Goal: Task Accomplishment & Management: Manage account settings

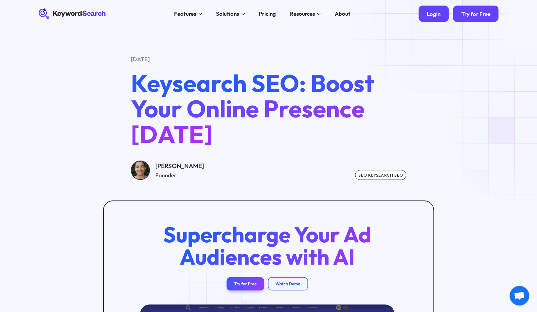
click at [433, 14] on div "Login" at bounding box center [434, 13] width 14 height 7
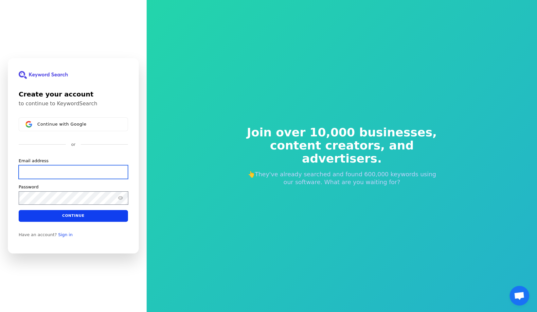
click at [88, 170] on input "Email address" at bounding box center [73, 172] width 109 height 14
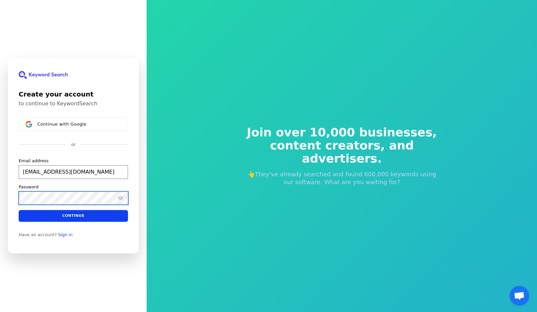
click at [82, 202] on div "Password" at bounding box center [74, 194] width 110 height 21
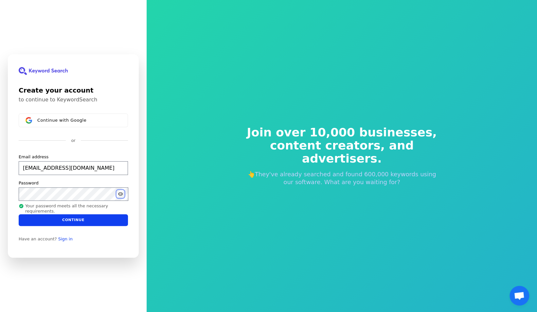
click at [121, 194] on icon "Show password" at bounding box center [120, 193] width 5 height 5
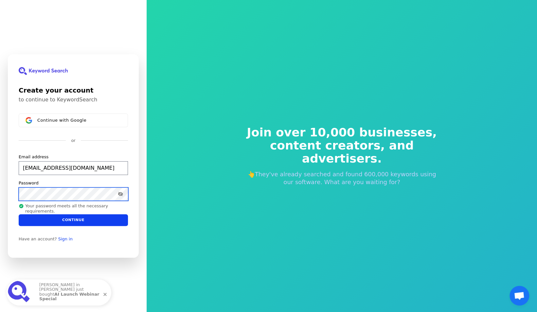
click at [19, 154] on button "submit" at bounding box center [19, 154] width 0 height 0
type input "[EMAIL_ADDRESS][DOMAIN_NAME]"
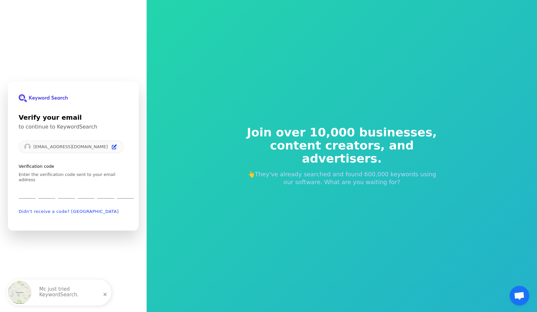
click at [515, 292] on span "Open chat" at bounding box center [519, 296] width 11 height 9
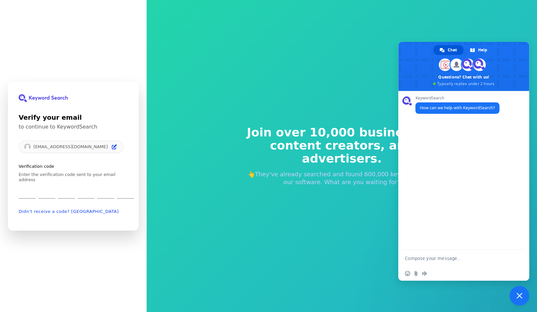
click at [515, 292] on span "Close chat" at bounding box center [519, 296] width 20 height 20
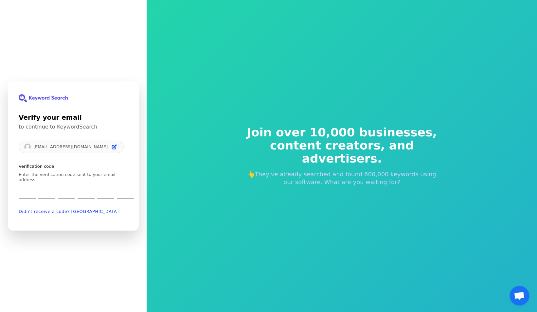
click at [515, 292] on span "Open chat" at bounding box center [519, 296] width 11 height 9
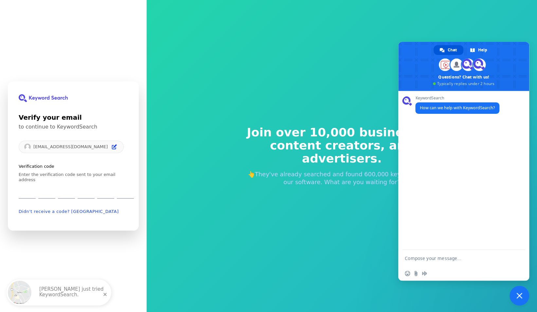
click at [459, 261] on textarea "Compose your message..." at bounding box center [457, 258] width 105 height 16
type textarea "hi"
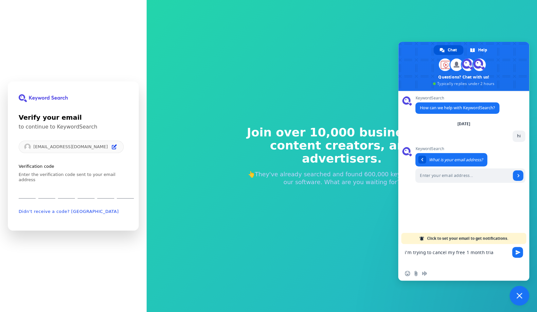
type textarea "i'm trying to cancel my free 1 month trial"
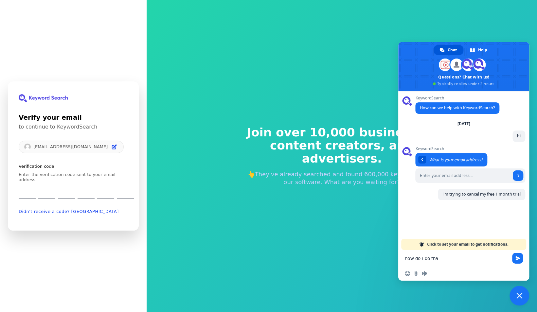
type textarea "how do i do that"
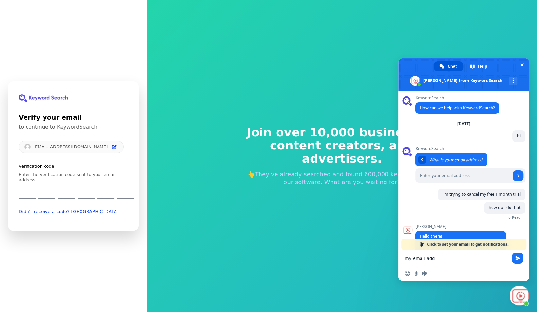
scroll to position [36, 0]
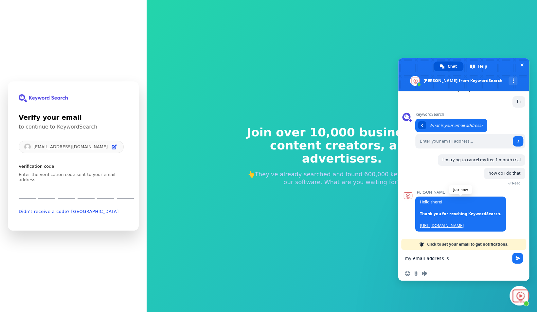
click at [460, 226] on link "[URL][DOMAIN_NAME]" at bounding box center [442, 226] width 44 height 6
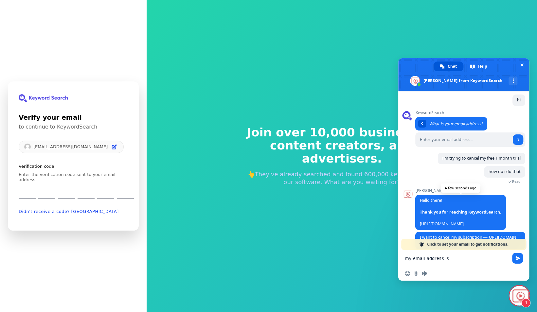
scroll to position [76, 0]
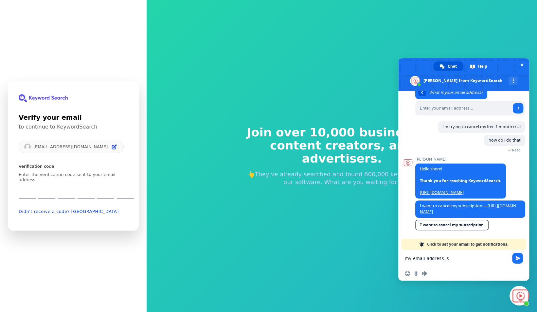
click at [474, 259] on textarea "my email address is" at bounding box center [457, 258] width 105 height 16
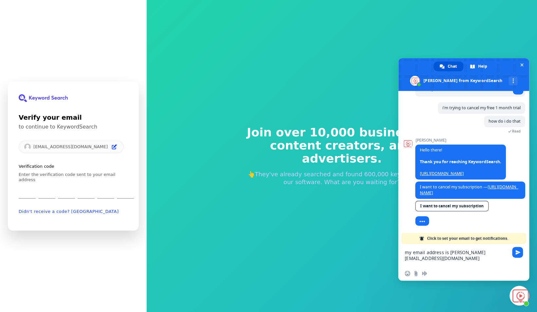
type textarea "my email address is [PERSON_NAME][EMAIL_ADDRESS][DOMAIN_NAME]"
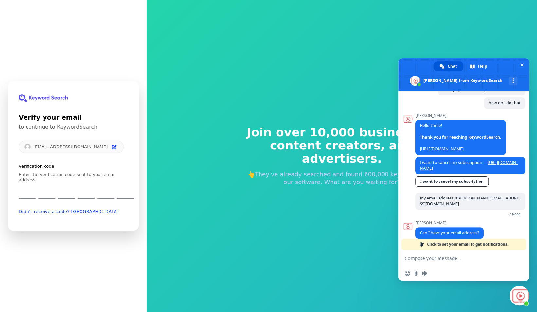
scroll to position [115, 0]
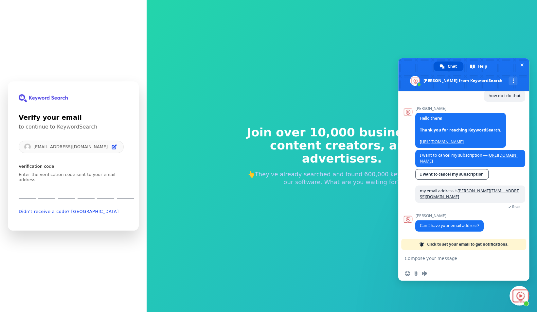
click at [511, 244] on link "Click to set your email to get notifications." at bounding box center [463, 244] width 125 height 11
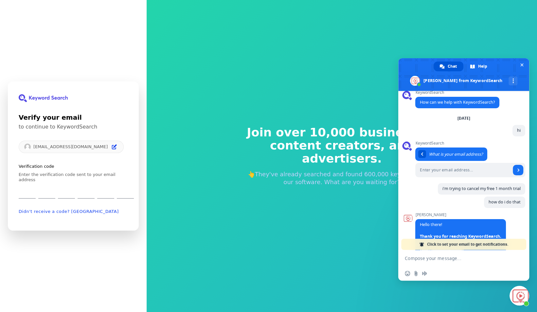
click at [511, 244] on link "Click to set your email to get notifications." at bounding box center [463, 244] width 125 height 11
type input "[EMAIL_ADDRESS][DOMAIN_NAME]"
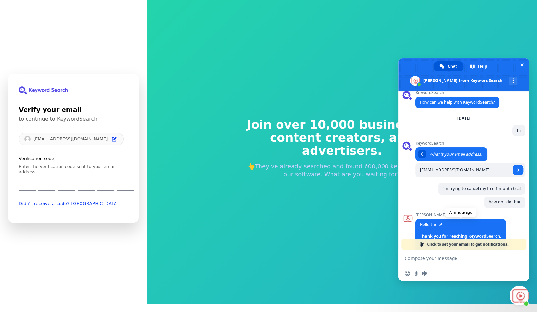
scroll to position [128, 0]
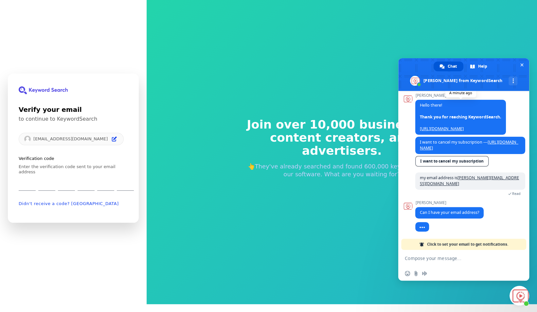
click at [506, 223] on div "[PERSON_NAME] I have your email address? A few seconds ago" at bounding box center [470, 213] width 110 height 25
click at [506, 145] on link "[URL][DOMAIN_NAME]" at bounding box center [469, 144] width 98 height 11
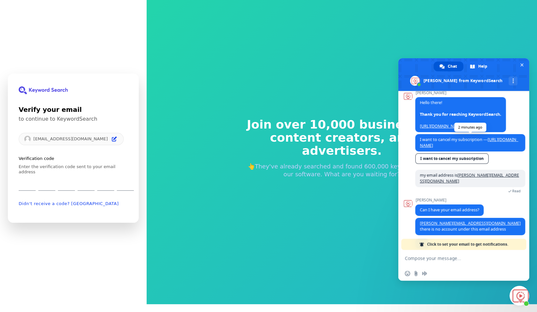
scroll to position [145, 0]
